Goal: Information Seeking & Learning: Check status

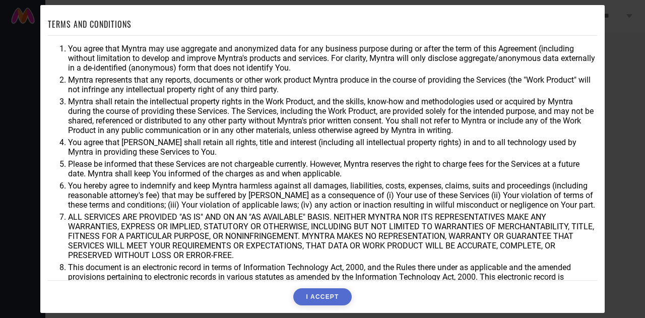
scroll to position [32, 0]
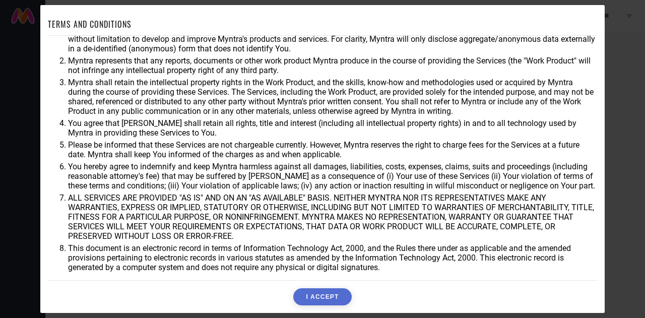
click at [335, 290] on button "I ACCEPT" at bounding box center [322, 296] width 58 height 17
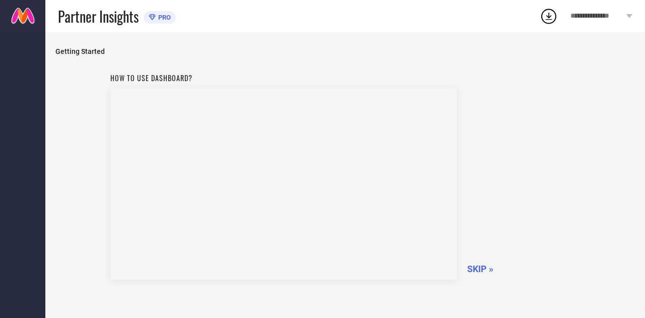
click at [487, 270] on span "SKIP »" at bounding box center [480, 269] width 26 height 11
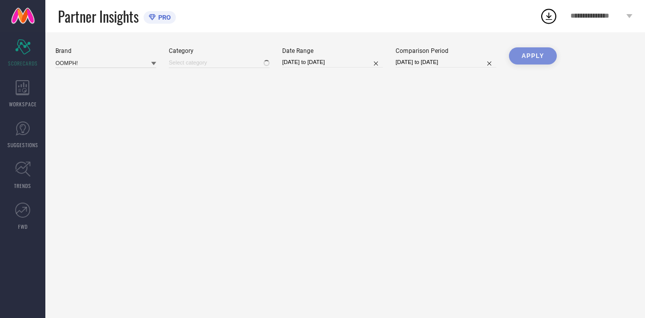
type input "All"
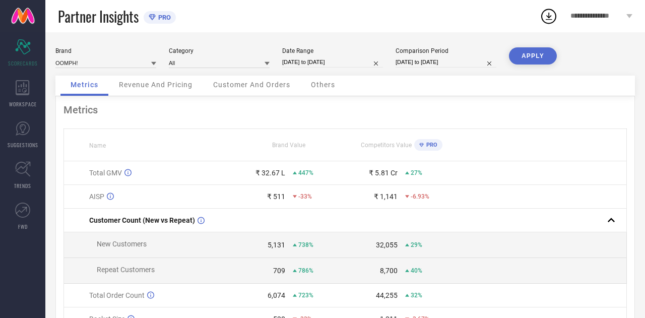
click at [422, 145] on icon at bounding box center [421, 145] width 5 height 4
click at [174, 91] on div "Revenue And Pricing" at bounding box center [156, 86] width 94 height 20
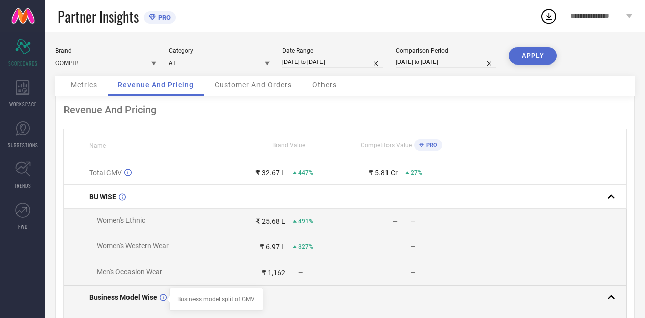
click at [162, 297] on icon at bounding box center [163, 298] width 7 height 8
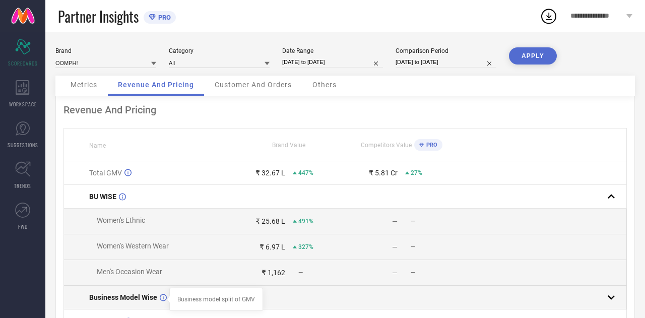
click at [161, 300] on icon at bounding box center [163, 298] width 7 height 8
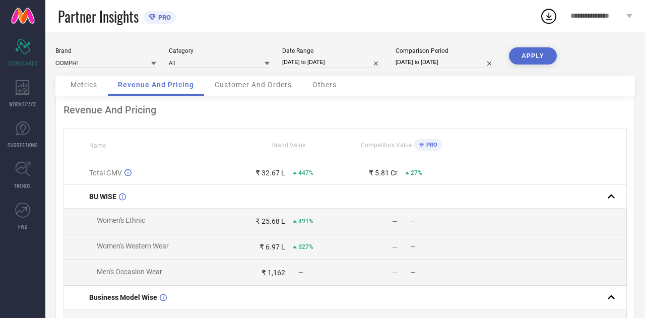
click at [238, 81] on span "Customer And Orders" at bounding box center [253, 85] width 77 height 8
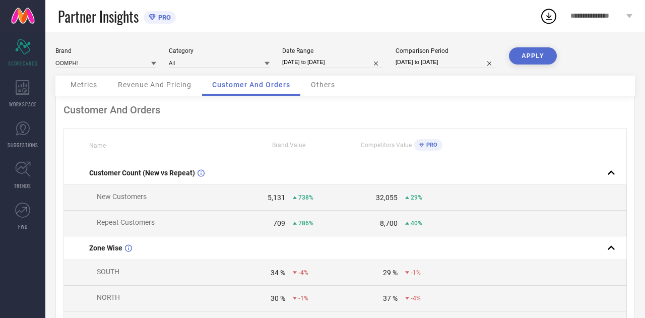
click at [314, 89] on span "Others" at bounding box center [323, 85] width 24 height 8
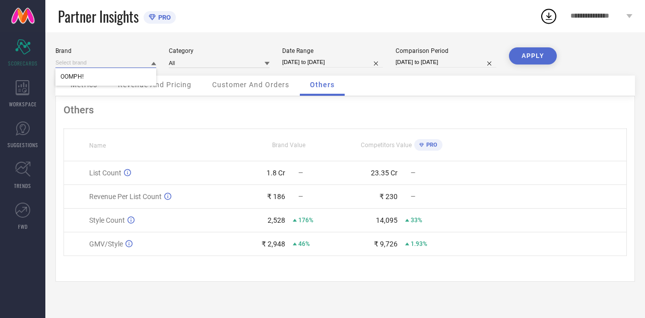
click at [77, 64] on input at bounding box center [105, 62] width 101 height 11
click at [82, 94] on div "Metrics" at bounding box center [83, 86] width 47 height 20
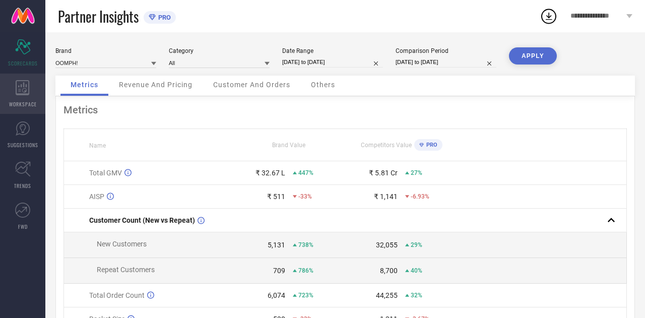
click at [17, 81] on icon at bounding box center [23, 87] width 14 height 15
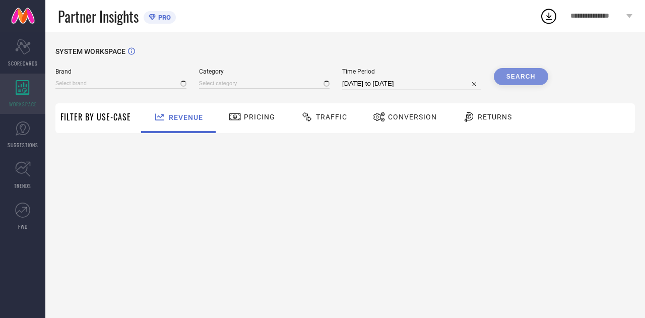
type input "OOMPH!"
type input "All"
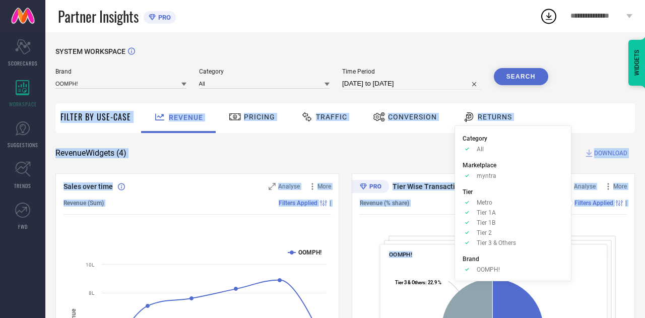
drag, startPoint x: 643, startPoint y: 97, endPoint x: 616, endPoint y: 222, distance: 127.8
click at [598, 108] on div "Revenue Pricing Traffic Conversion Returns" at bounding box center [385, 118] width 499 height 30
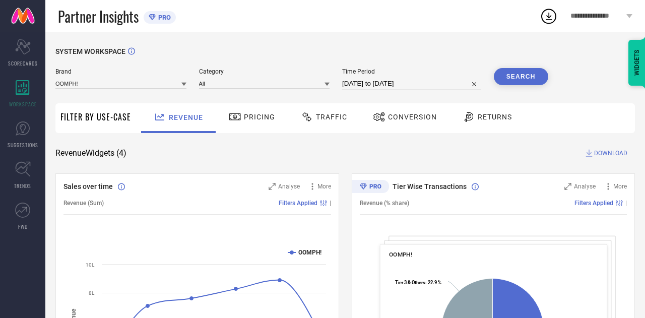
click at [516, 152] on div "Revenue Widgets ( 4 ) DOWNLOAD" at bounding box center [344, 153] width 579 height 10
drag, startPoint x: 516, startPoint y: 152, endPoint x: 338, endPoint y: 109, distance: 183.4
click at [261, 109] on div "Pricing" at bounding box center [251, 116] width 51 height 17
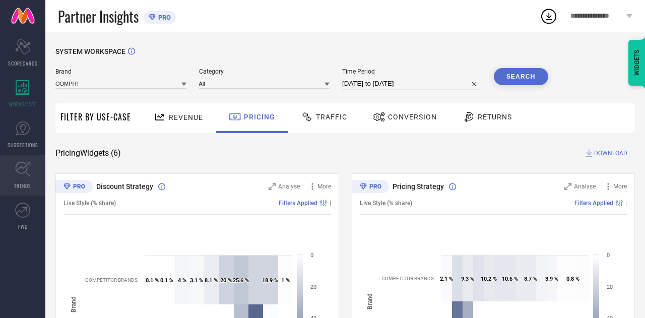
click at [24, 172] on icon at bounding box center [22, 169] width 15 height 15
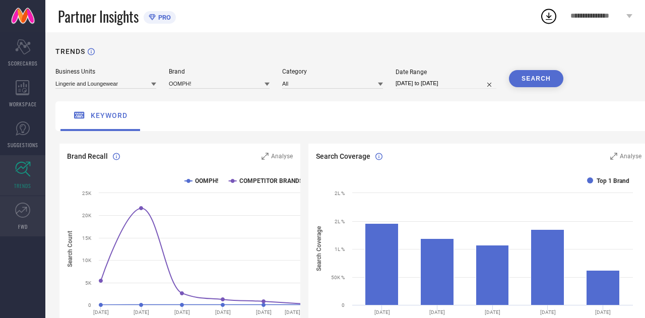
click at [28, 216] on icon at bounding box center [22, 210] width 15 height 15
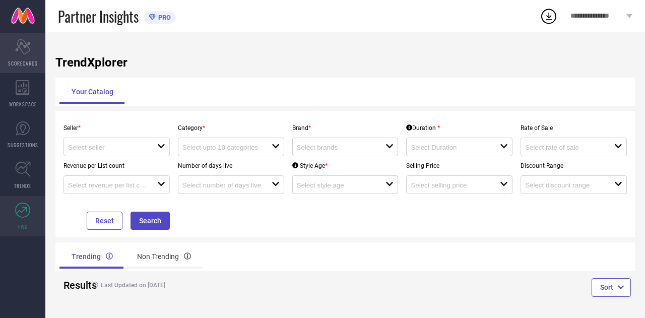
click at [24, 48] on icon "Scorecard" at bounding box center [23, 46] width 16 height 15
